Goal: Task Accomplishment & Management: Use online tool/utility

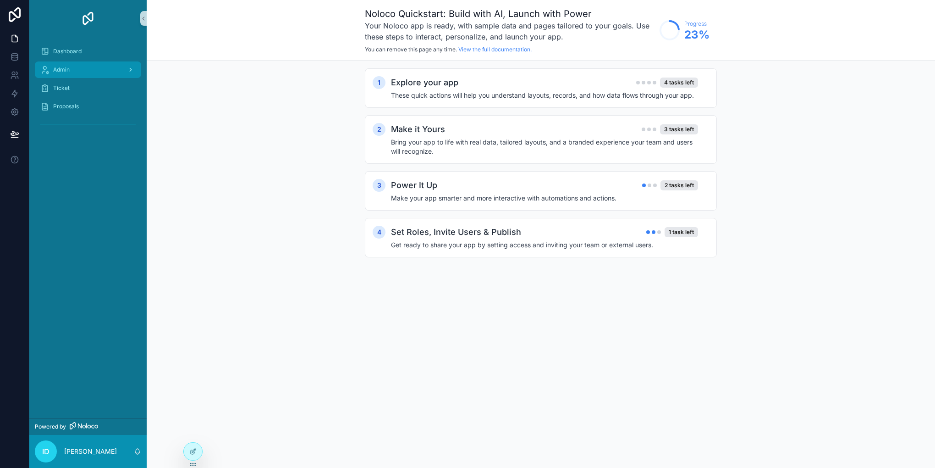
click at [125, 67] on div "scrollable content" at bounding box center [130, 69] width 12 height 15
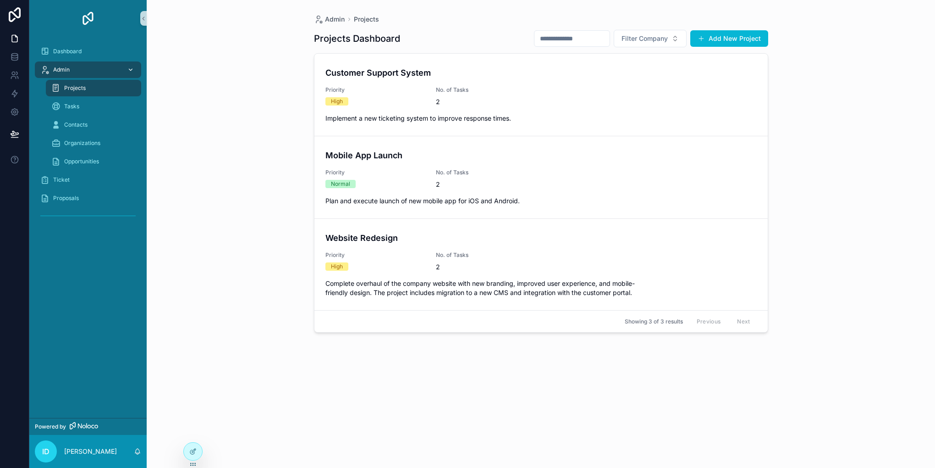
click at [125, 67] on div "scrollable content" at bounding box center [130, 69] width 12 height 15
click at [133, 64] on div "scrollable content" at bounding box center [130, 69] width 12 height 15
click at [199, 448] on div at bounding box center [193, 451] width 18 height 17
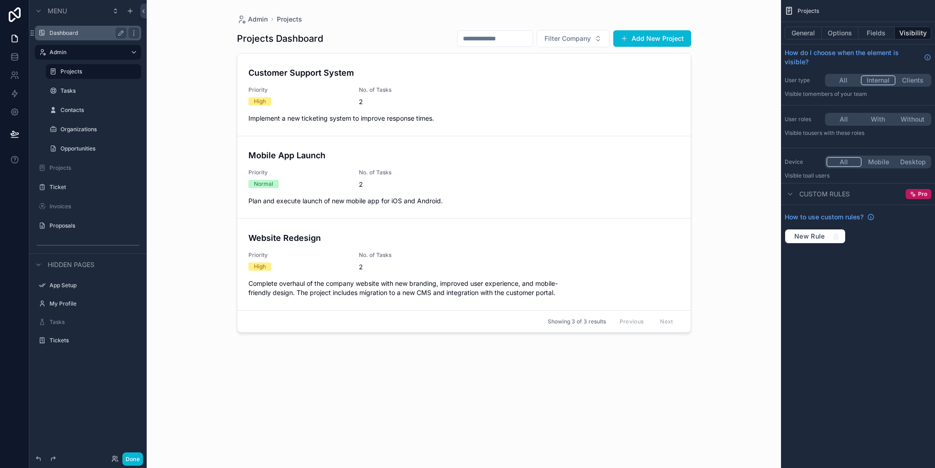
click at [57, 35] on label "Dashboard" at bounding box center [86, 32] width 73 height 7
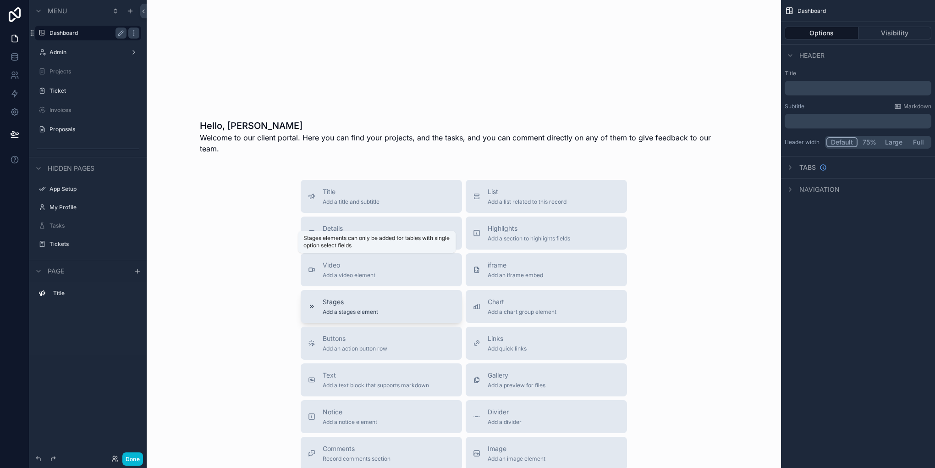
scroll to position [92, 0]
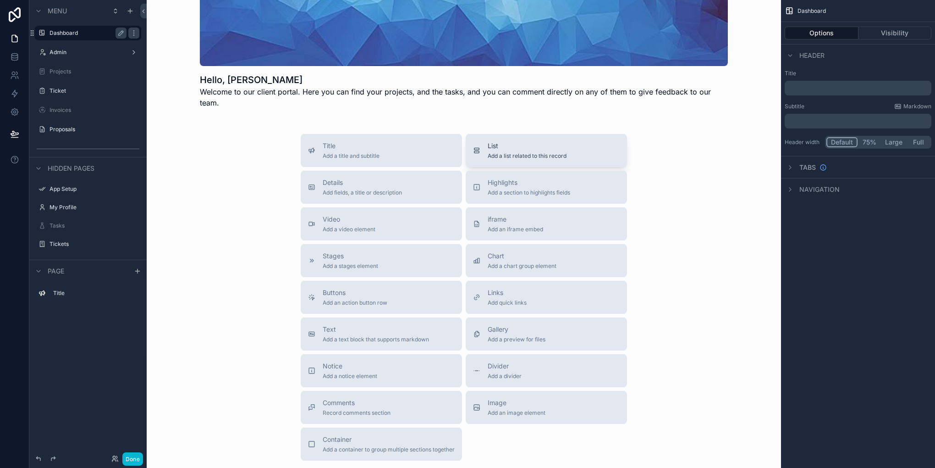
click at [498, 134] on button "List Add a list related to this record" at bounding box center [546, 150] width 161 height 33
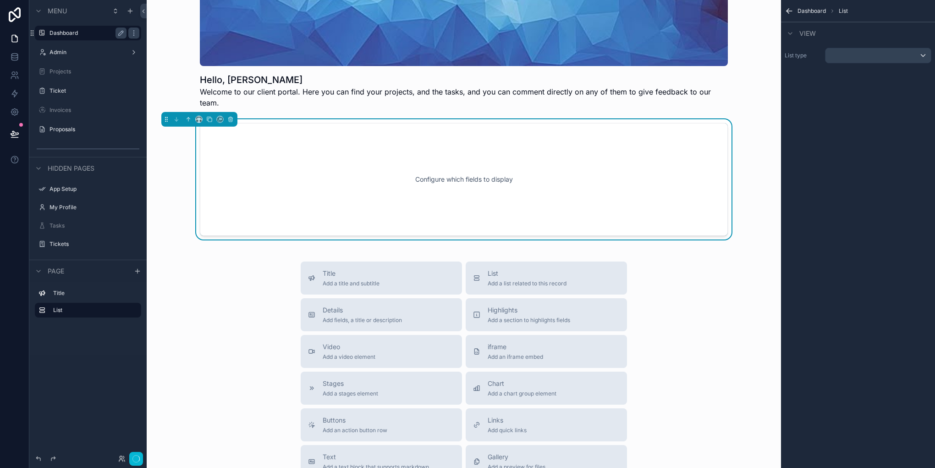
scroll to position [26, 0]
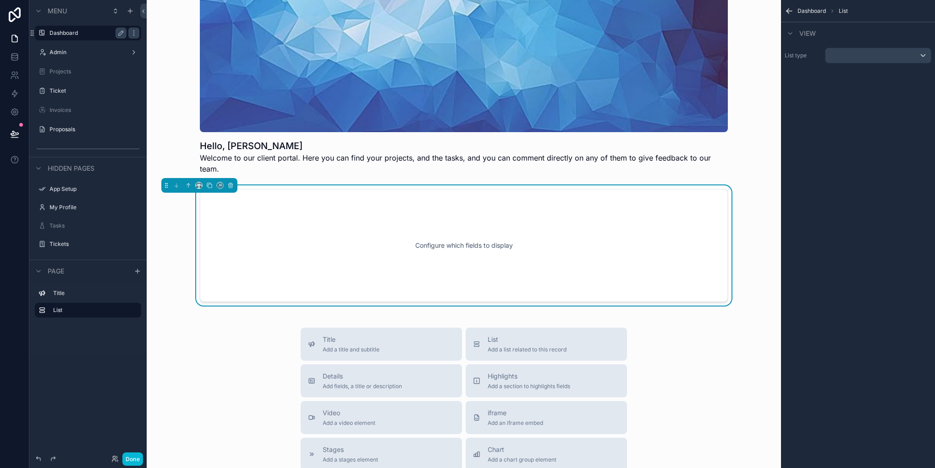
click at [860, 46] on div "List type" at bounding box center [858, 55] width 154 height 23
click at [850, 59] on div "scrollable content" at bounding box center [878, 55] width 105 height 15
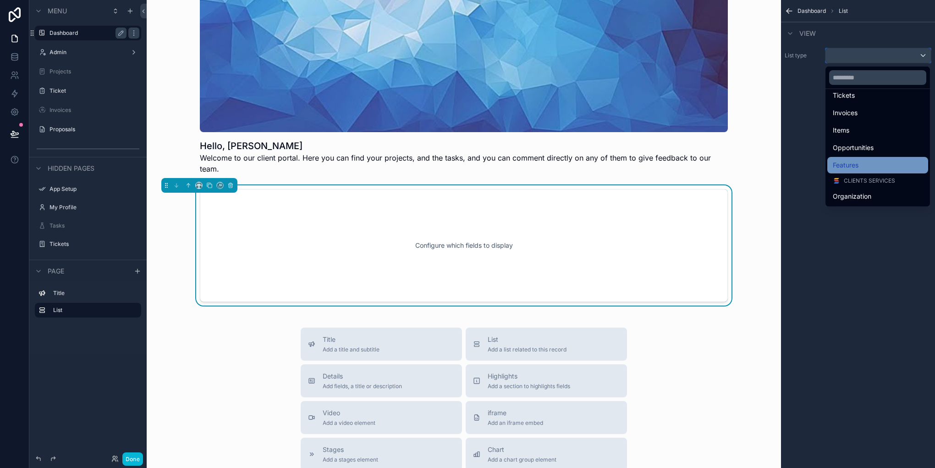
scroll to position [0, 0]
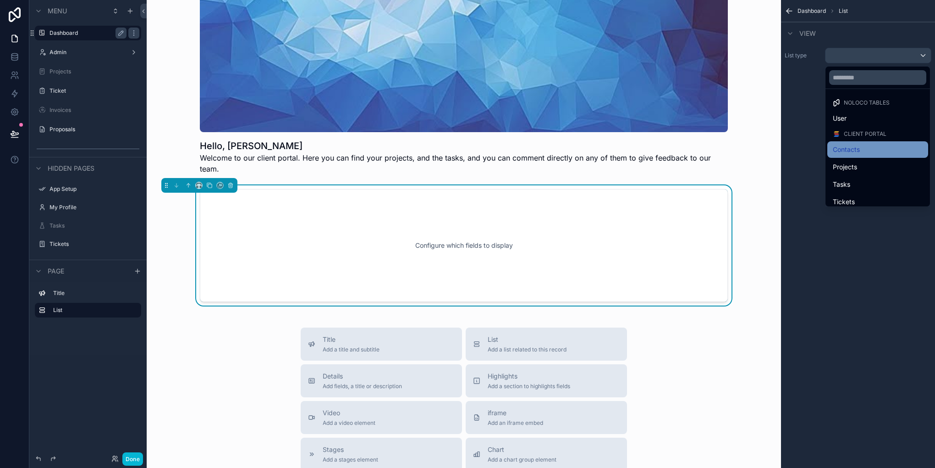
click at [854, 154] on span "Contacts" at bounding box center [846, 149] width 27 height 11
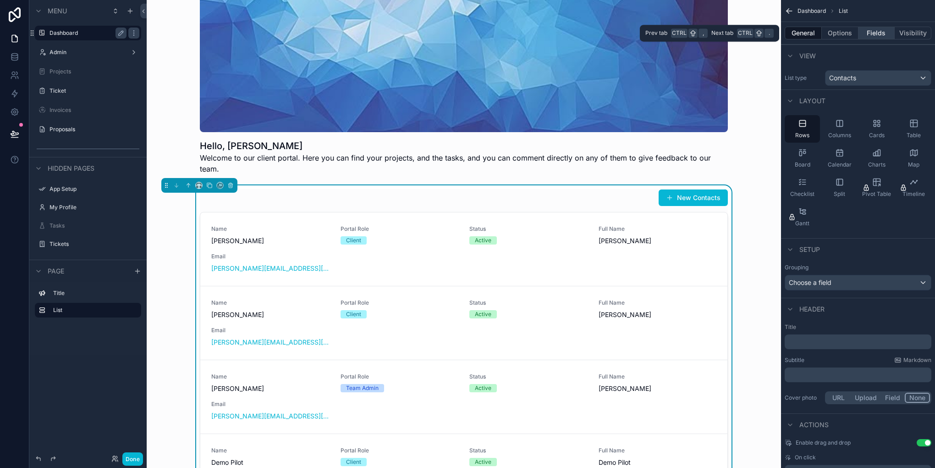
click at [880, 36] on button "Fields" at bounding box center [877, 33] width 37 height 13
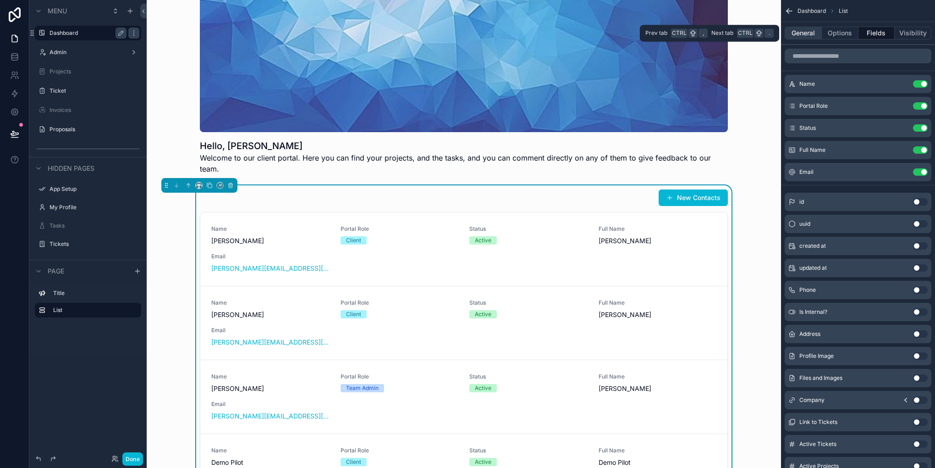
click at [806, 31] on button "General" at bounding box center [803, 33] width 37 height 13
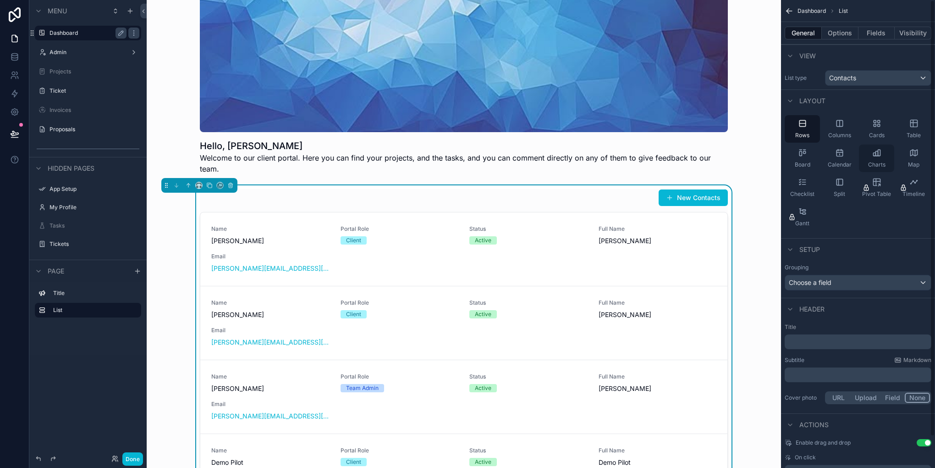
click at [881, 157] on div "Charts" at bounding box center [876, 158] width 35 height 28
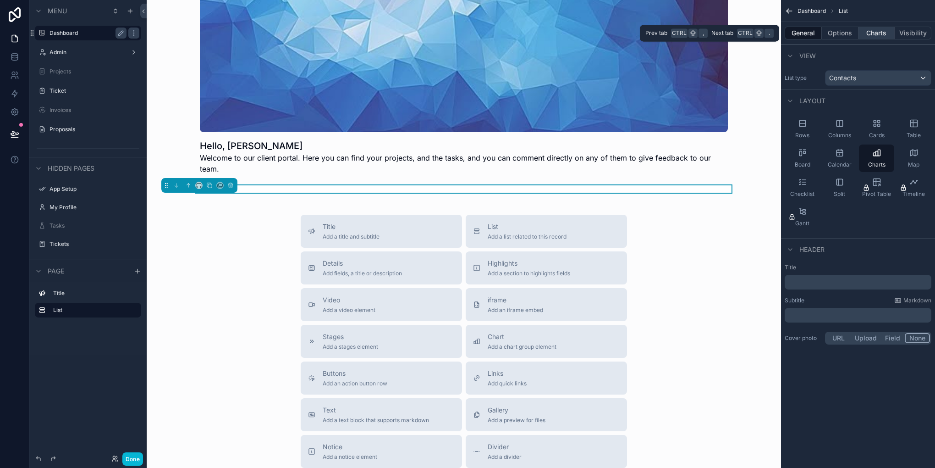
click at [876, 37] on button "Charts" at bounding box center [877, 33] width 37 height 13
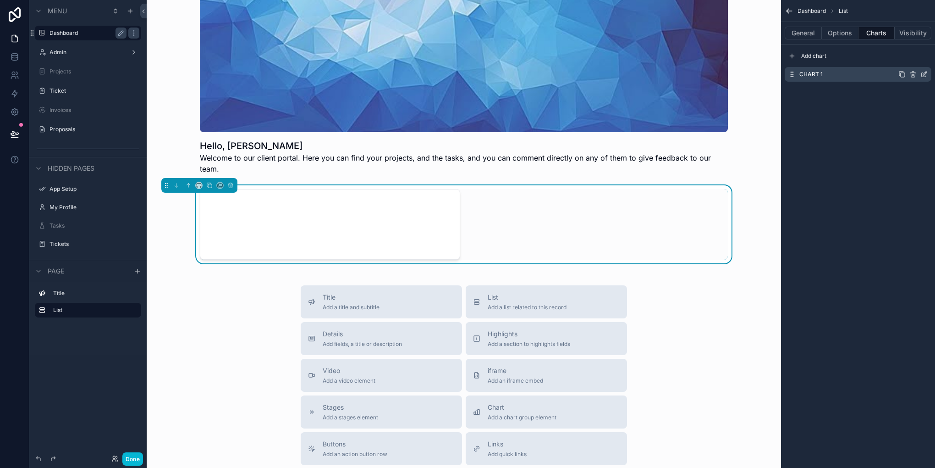
click at [923, 75] on icon "scrollable content" at bounding box center [924, 74] width 7 height 7
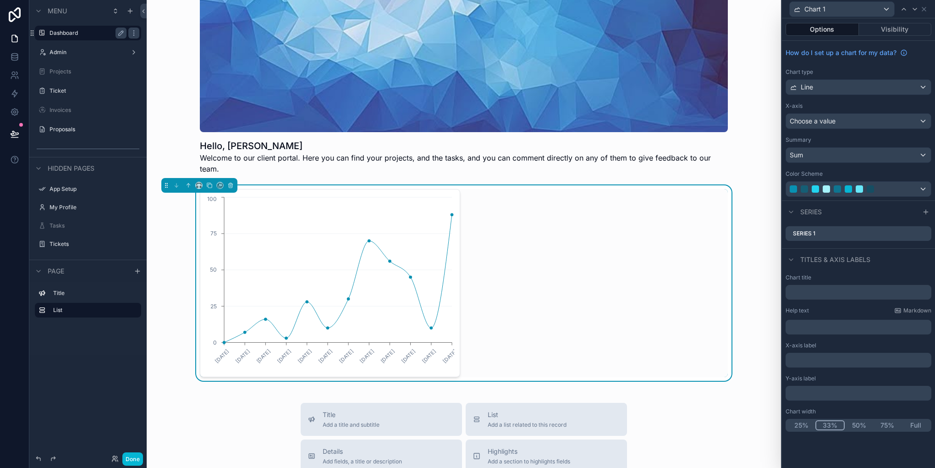
click at [824, 426] on button "33%" at bounding box center [830, 425] width 29 height 10
click at [838, 118] on div "Choose a value" at bounding box center [858, 121] width 145 height 15
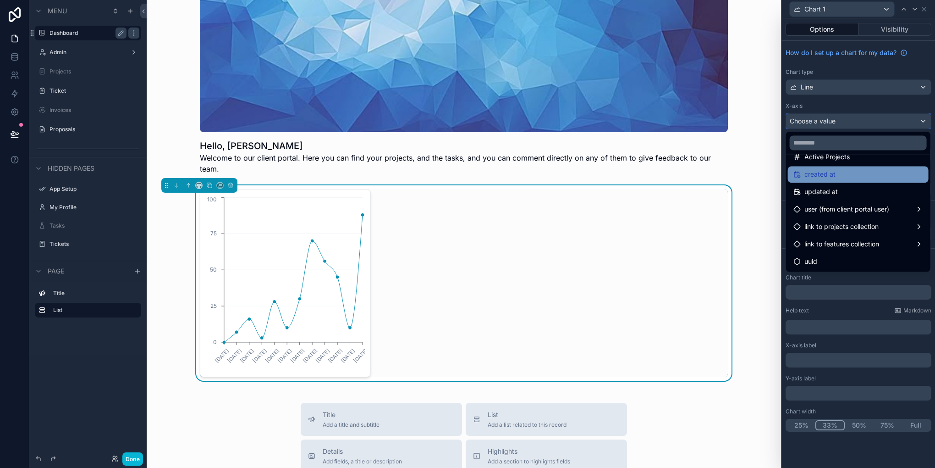
scroll to position [228, 0]
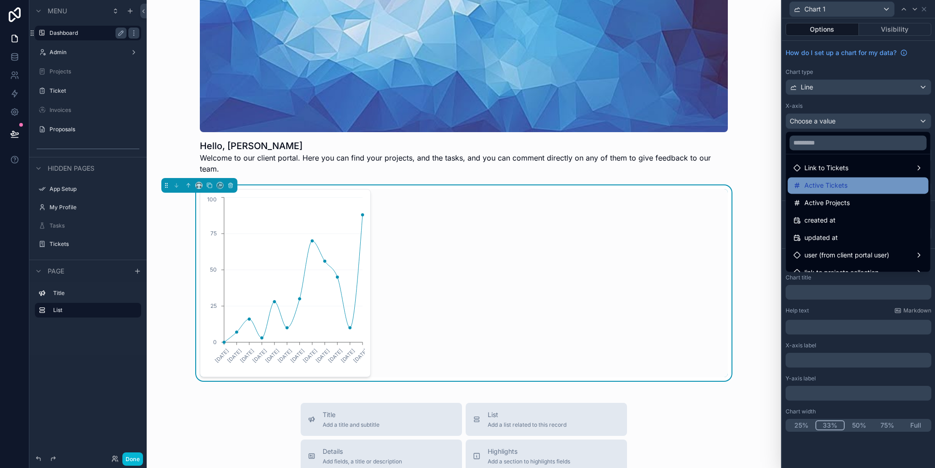
click at [845, 188] on span "Active Tickets" at bounding box center [826, 185] width 43 height 11
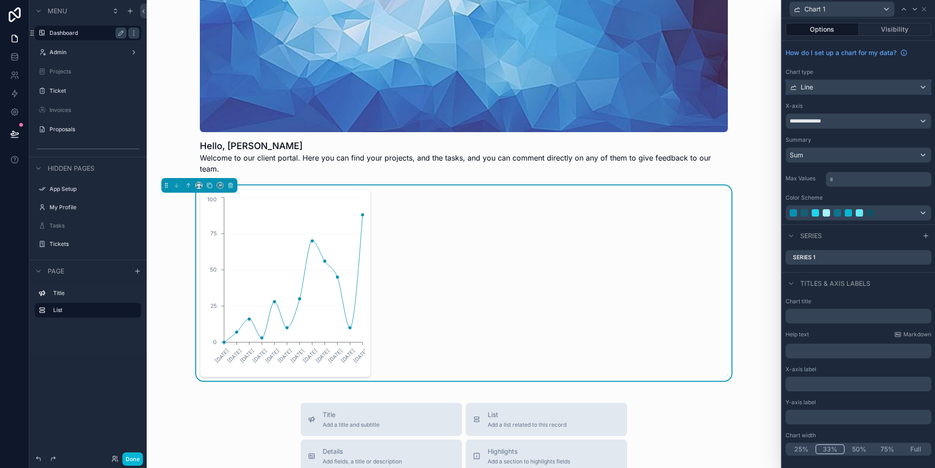
click at [828, 87] on div "Line" at bounding box center [858, 87] width 145 height 15
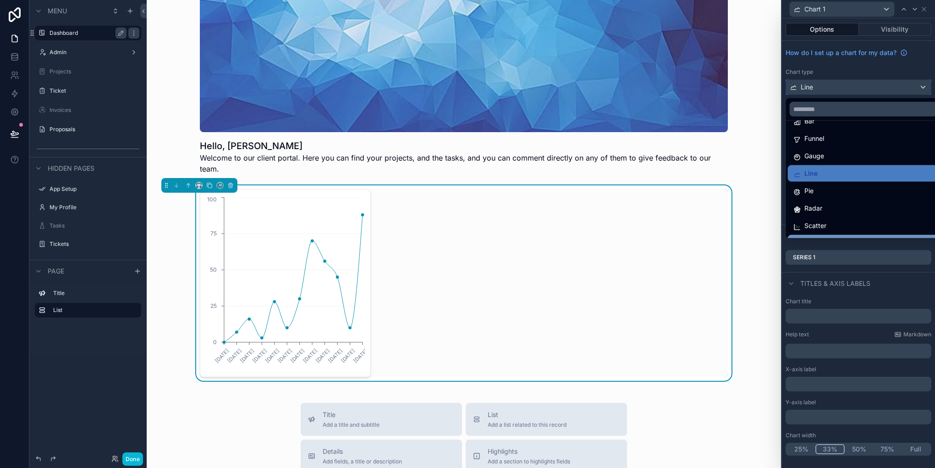
scroll to position [65, 0]
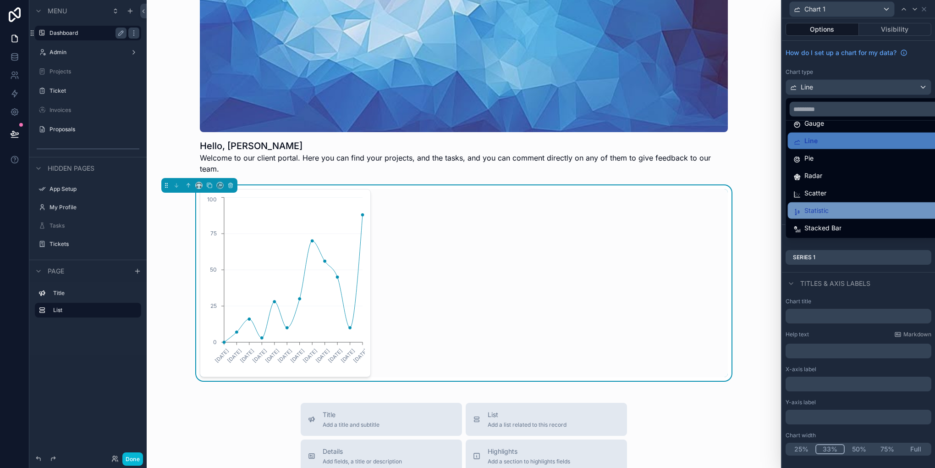
click at [860, 205] on div "Statistic" at bounding box center [870, 210] width 152 height 11
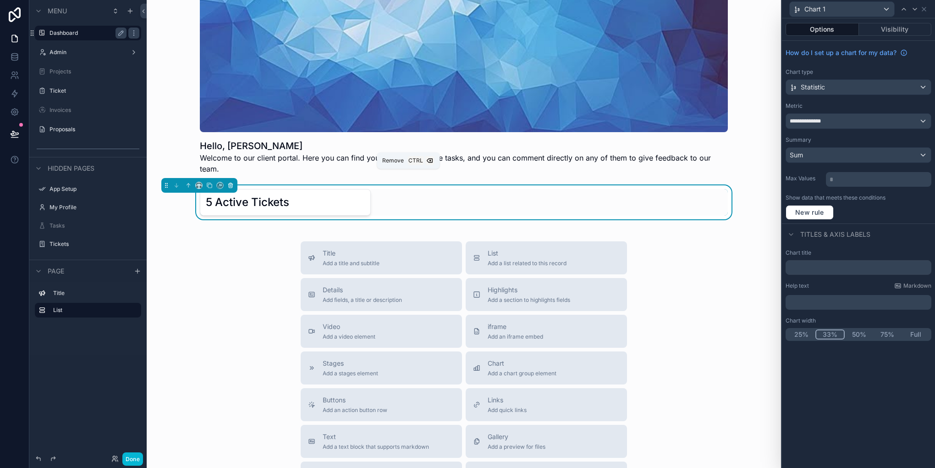
click at [231, 184] on icon "scrollable content" at bounding box center [231, 186] width 4 height 4
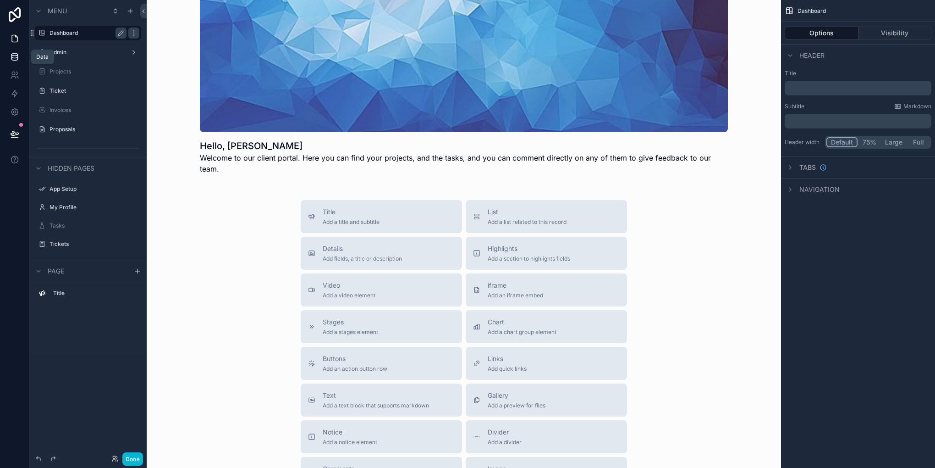
click at [10, 54] on icon at bounding box center [14, 56] width 9 height 9
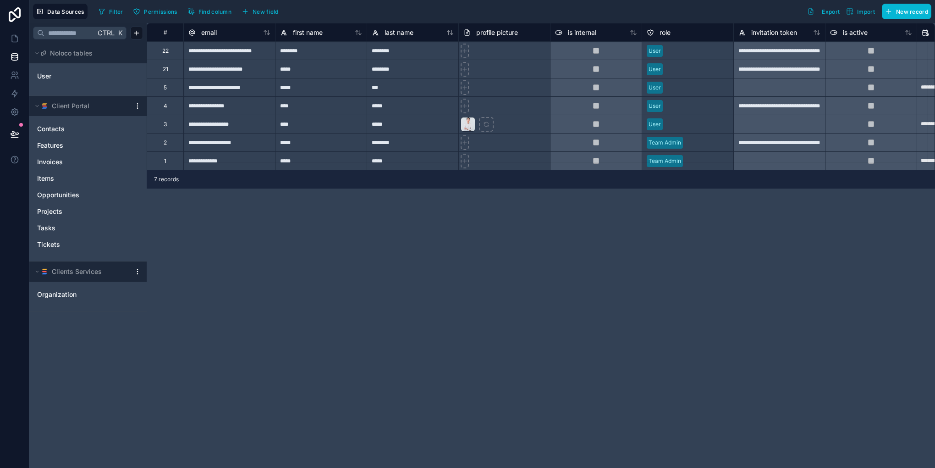
click at [44, 130] on span "Contacts" at bounding box center [51, 128] width 28 height 9
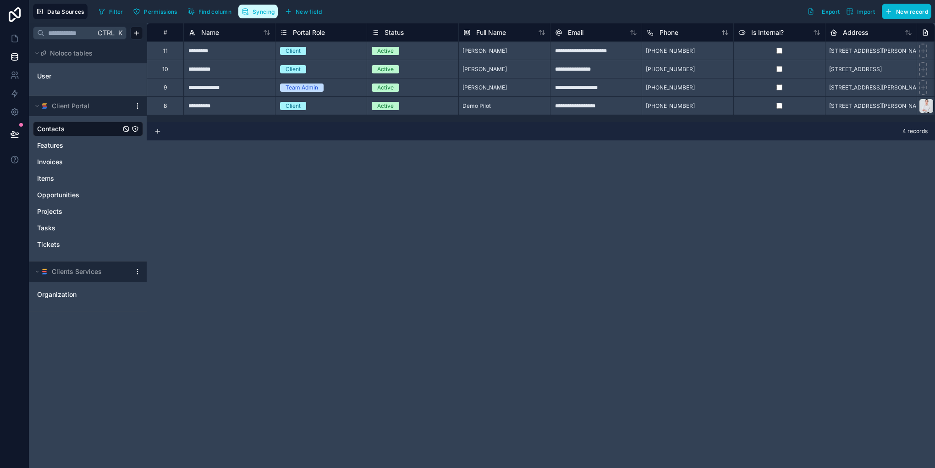
click at [263, 9] on span "Syncing" at bounding box center [264, 11] width 22 height 7
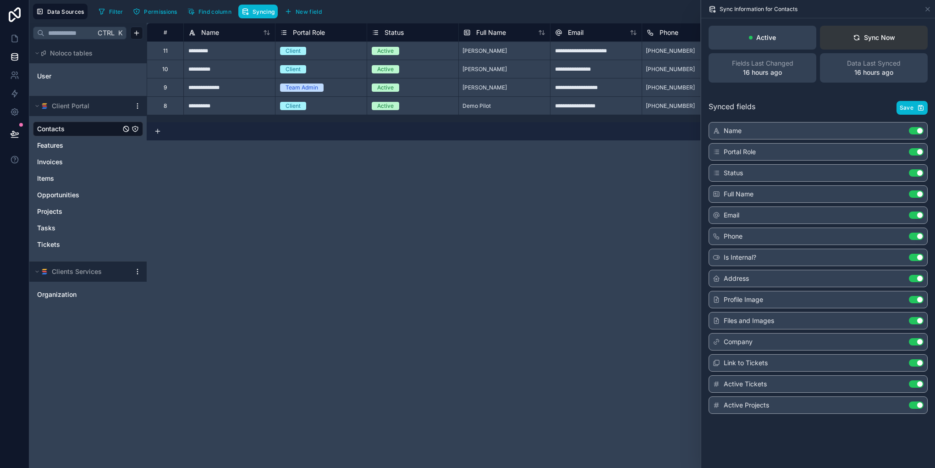
click at [862, 39] on div "Sync Now" at bounding box center [874, 37] width 42 height 9
